Goal: Transaction & Acquisition: Obtain resource

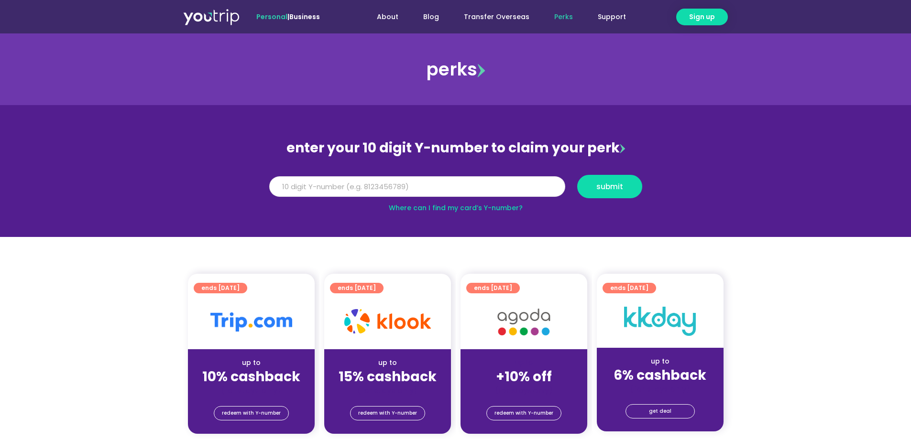
click at [320, 189] on input "Y Number" at bounding box center [417, 186] width 296 height 21
click at [450, 206] on link "Where can I find my card’s Y-number?" at bounding box center [456, 208] width 134 height 10
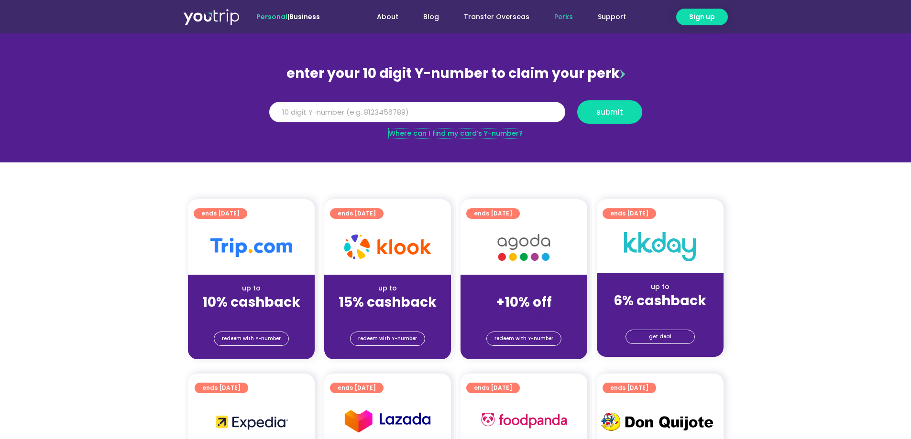
scroll to position [48, 0]
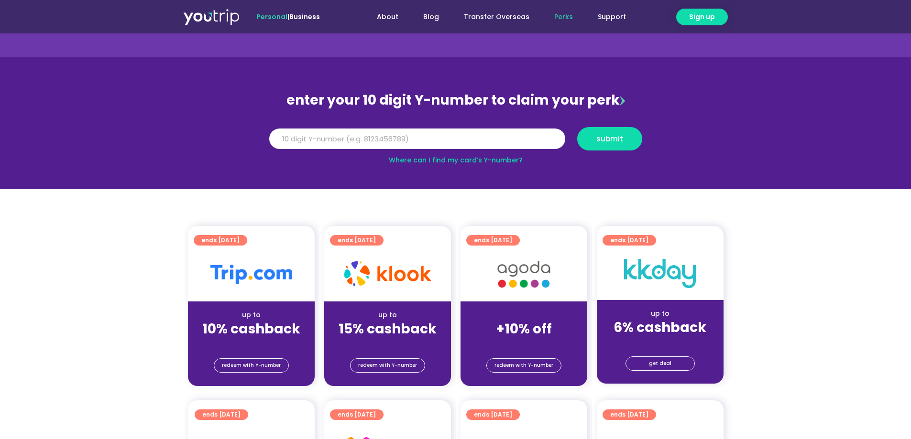
click at [804, 146] on section "enter your 10 digit Y-number to claim your perk Y Number submit Where can I fin…" at bounding box center [455, 123] width 911 height 132
click at [338, 133] on input "Y Number" at bounding box center [417, 139] width 296 height 21
click at [331, 139] on input "Y Number" at bounding box center [417, 139] width 296 height 21
click at [472, 143] on input "Y Number" at bounding box center [417, 139] width 296 height 21
click at [468, 131] on input "Y Number" at bounding box center [417, 139] width 296 height 21
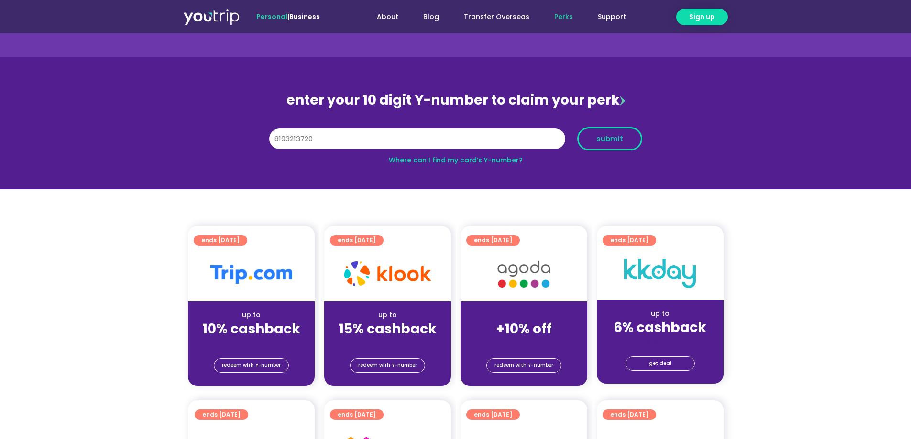
type input "8193213720"
click at [597, 140] on span "submit" at bounding box center [609, 138] width 27 height 7
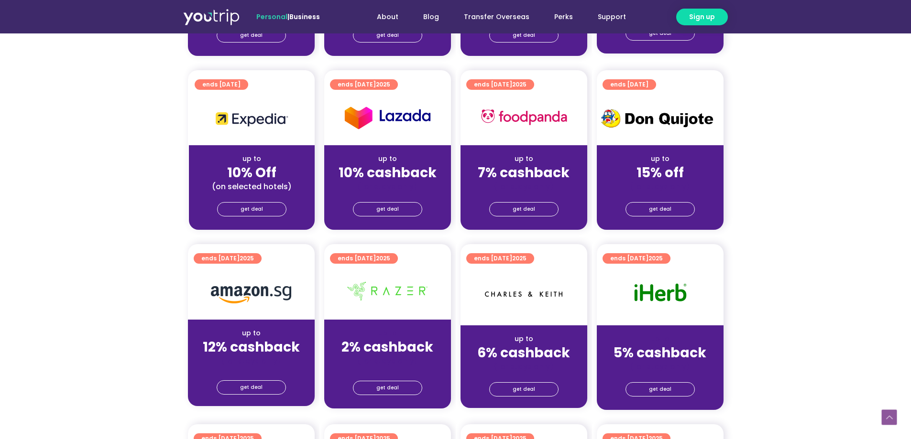
scroll to position [383, 0]
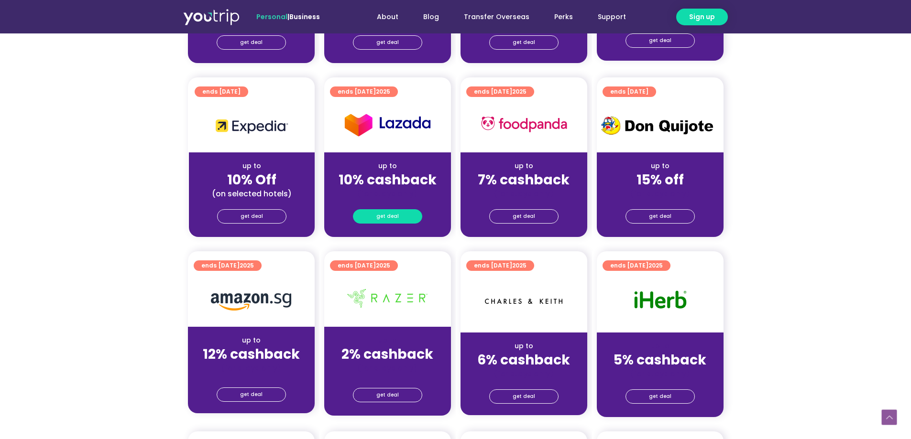
click at [398, 215] on link "get deal" at bounding box center [387, 216] width 69 height 14
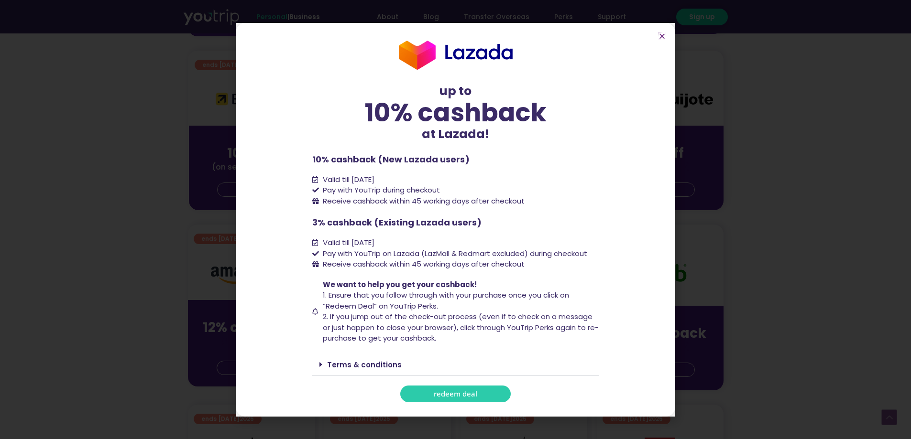
scroll to position [430, 0]
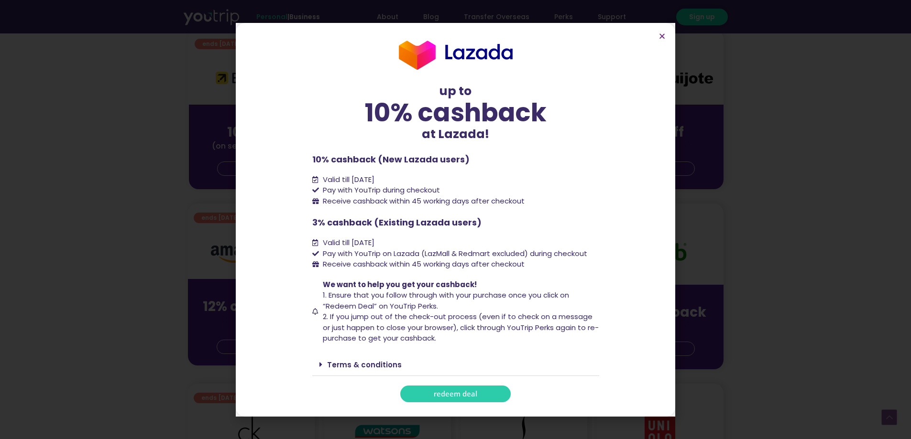
click at [363, 366] on link "Terms & conditions" at bounding box center [364, 365] width 75 height 10
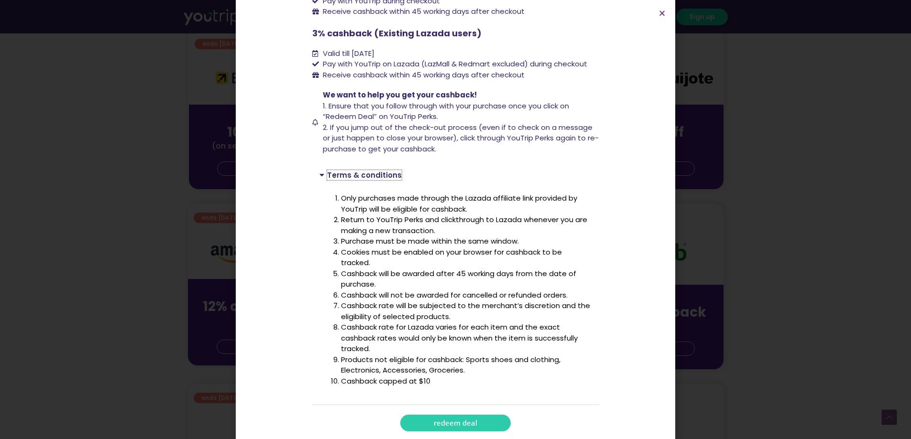
scroll to position [174, 0]
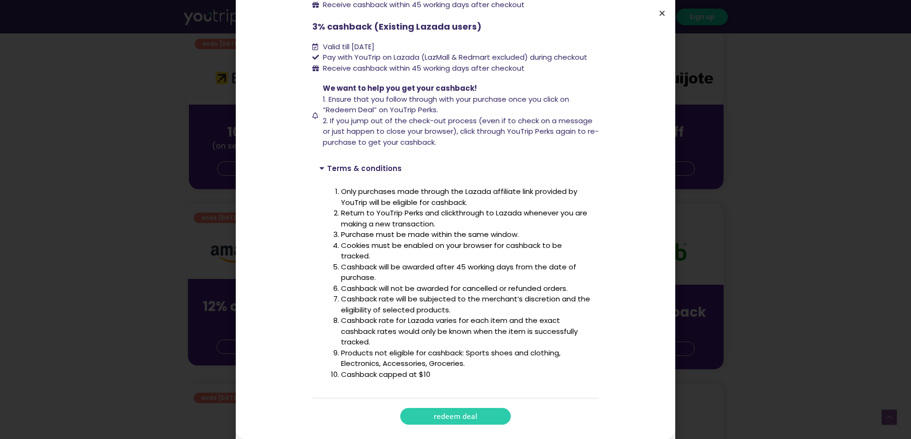
click at [662, 11] on icon "Close" at bounding box center [661, 13] width 7 height 7
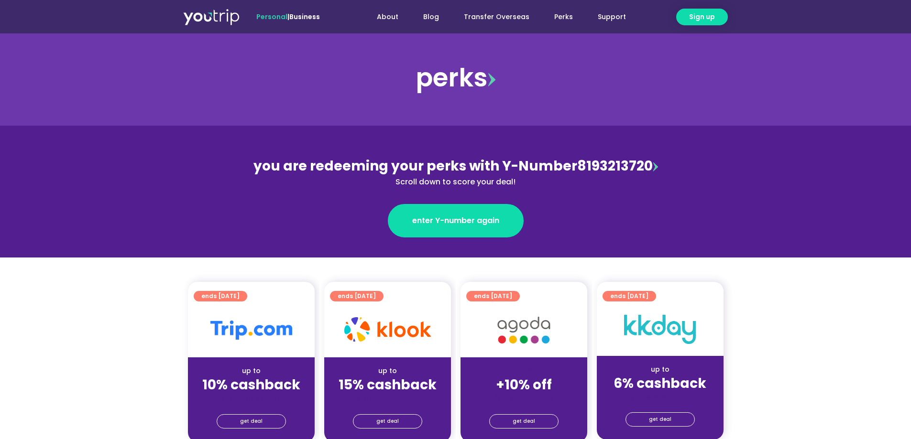
scroll to position [0, 0]
